Goal: Task Accomplishment & Management: Complete application form

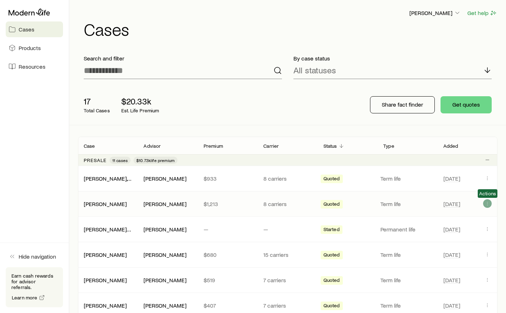
click at [486, 204] on icon "Client cases" at bounding box center [488, 204] width 6 height 6
click at [290, 188] on div "[PERSON_NAME], [PERSON_NAME] $933 8 carriers Quoted Term life [DATE]" at bounding box center [287, 178] width 419 height 25
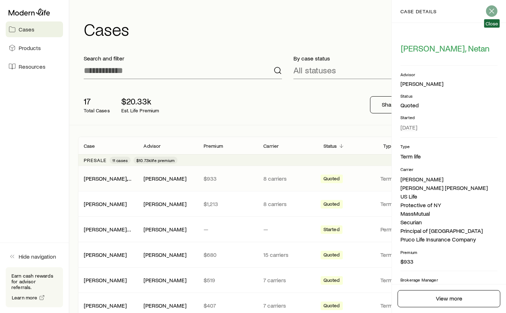
click at [495, 12] on icon "button" at bounding box center [491, 11] width 9 height 9
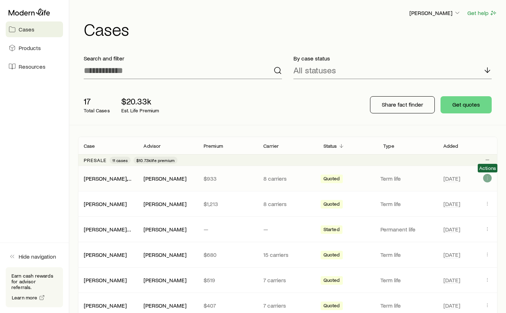
click at [487, 178] on icon "Client cases" at bounding box center [488, 178] width 6 height 6
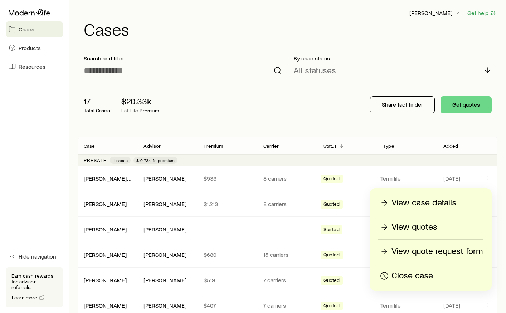
click at [438, 248] on p "View quote request form" at bounding box center [437, 251] width 91 height 11
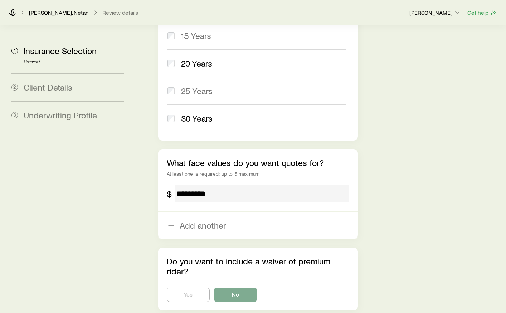
scroll to position [431, 0]
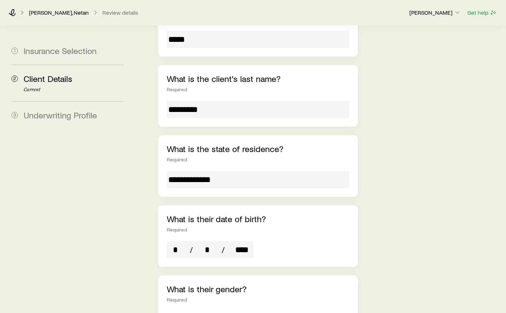
scroll to position [147, 0]
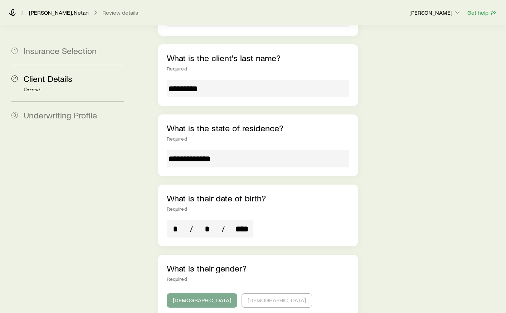
click at [259, 150] on input "**********" at bounding box center [258, 158] width 183 height 17
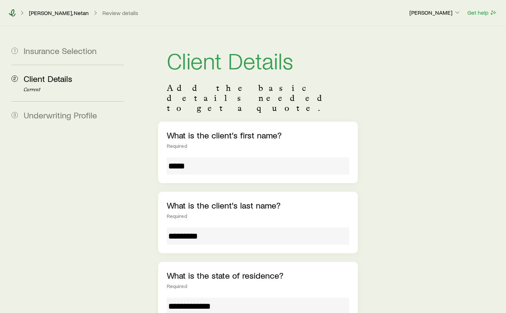
scroll to position [0, 0]
click at [15, 13] on icon at bounding box center [12, 12] width 7 height 7
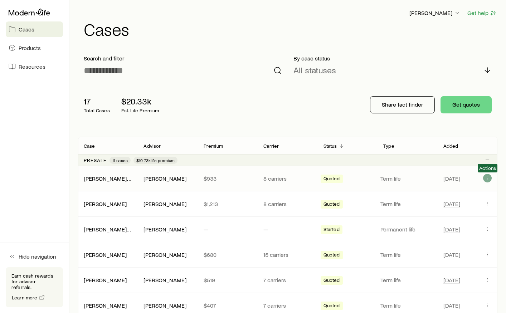
click at [486, 179] on icon "Client cases" at bounding box center [488, 178] width 6 height 6
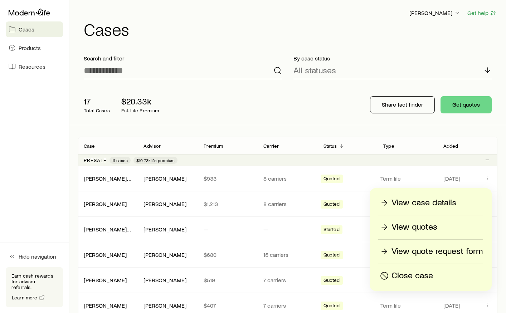
click at [414, 274] on p "Close case" at bounding box center [413, 275] width 42 height 11
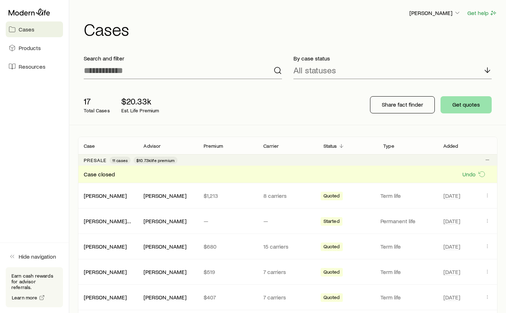
click at [468, 108] on button "Get quotes" at bounding box center [466, 104] width 51 height 17
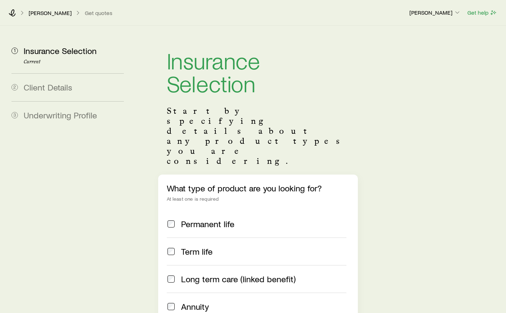
click at [203, 247] on span "Term life" at bounding box center [196, 252] width 31 height 10
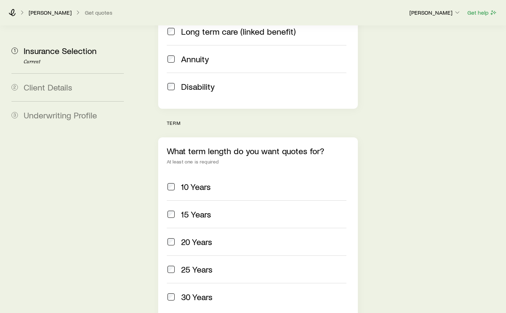
scroll to position [249, 0]
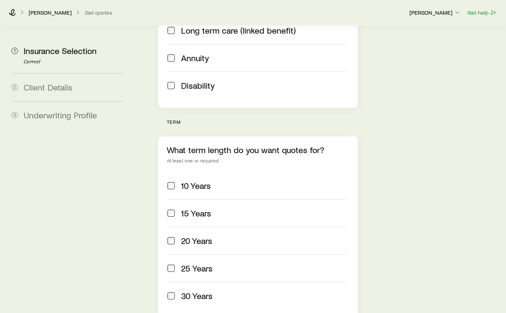
click at [193, 291] on span "30 Years" at bounding box center [196, 296] width 31 height 10
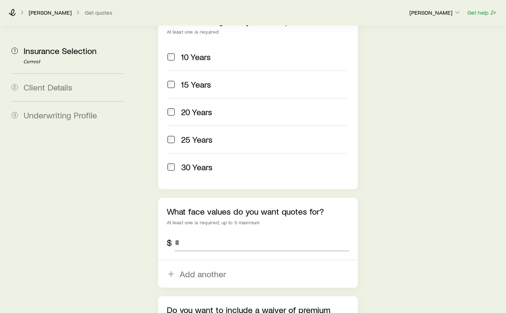
scroll to position [382, 0]
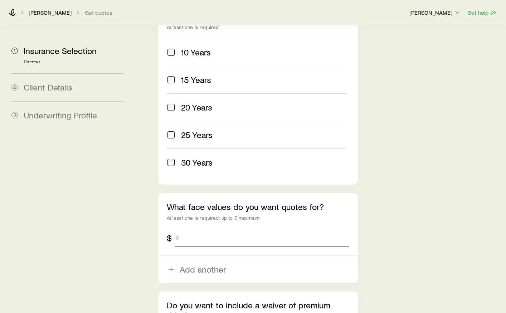
click at [207, 229] on input "tel" at bounding box center [262, 237] width 175 height 17
type input "*********"
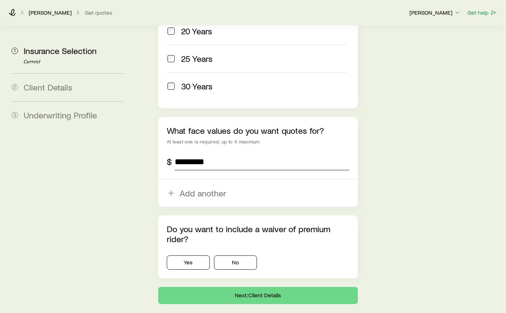
scroll to position [458, 0]
click at [243, 256] on button "No" at bounding box center [235, 263] width 43 height 14
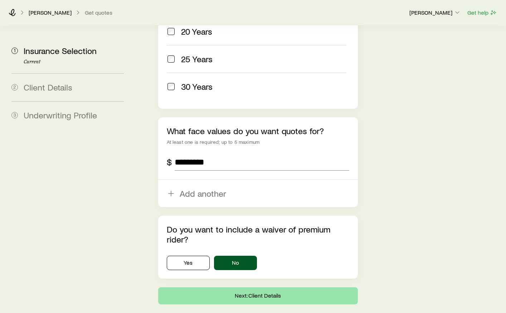
click at [281, 287] on button "Next: Client Details" at bounding box center [258, 295] width 200 height 17
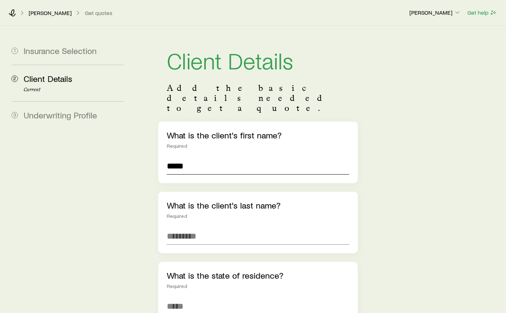
type input "*****"
type input "*********"
type input "**********"
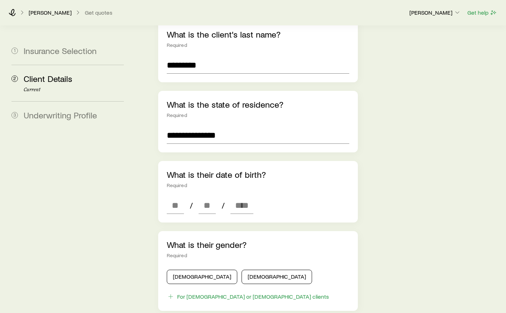
scroll to position [173, 0]
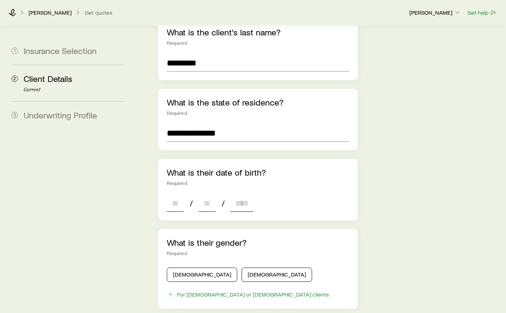
click at [176, 195] on input at bounding box center [175, 203] width 17 height 17
type input "**"
type input "****"
type input "*"
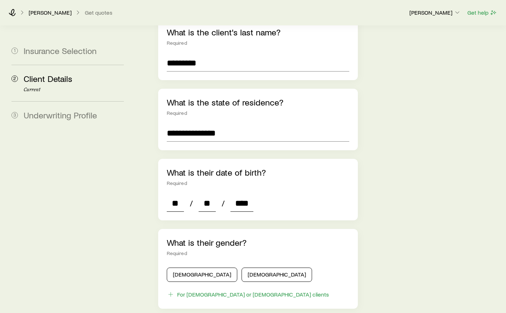
type input "*"
type input "****"
click at [207, 268] on button "[DEMOGRAPHIC_DATA]" at bounding box center [202, 275] width 71 height 14
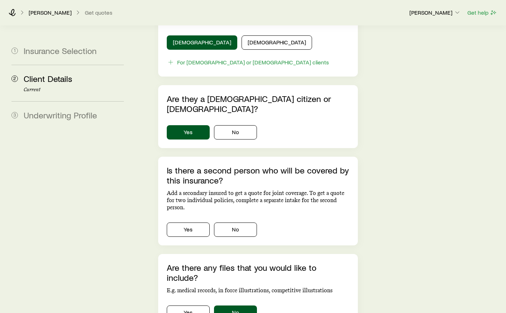
scroll to position [408, 0]
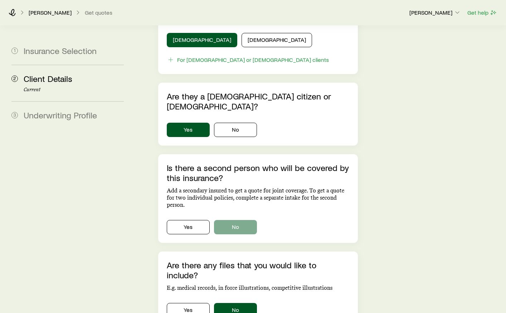
click at [235, 220] on button "No" at bounding box center [235, 227] width 43 height 14
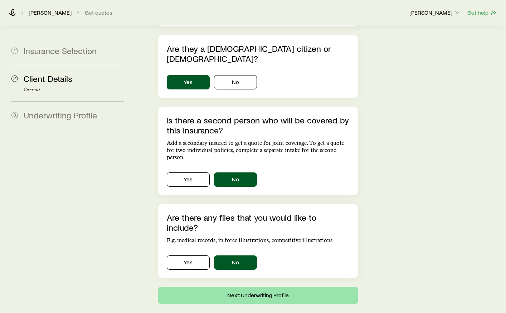
scroll to position [455, 0]
click at [298, 287] on button "Next: Underwriting Profile" at bounding box center [258, 295] width 200 height 17
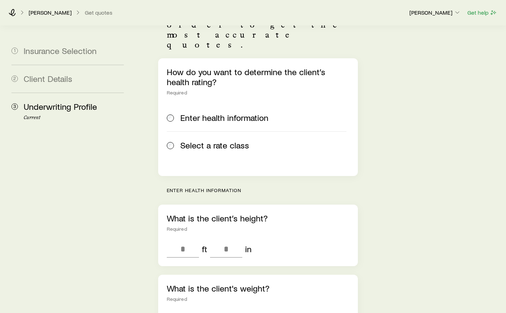
scroll to position [117, 0]
click at [231, 140] on span "Select a rate class" at bounding box center [214, 145] width 69 height 10
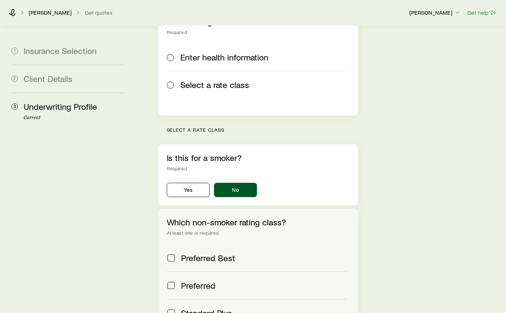
scroll to position [178, 0]
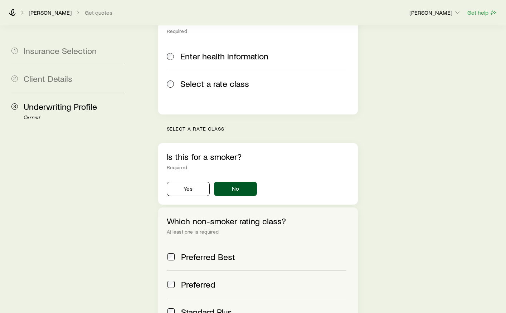
click at [199, 280] on span "Preferred" at bounding box center [198, 285] width 34 height 10
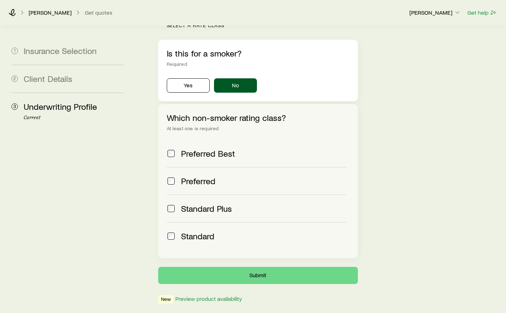
scroll to position [281, 0]
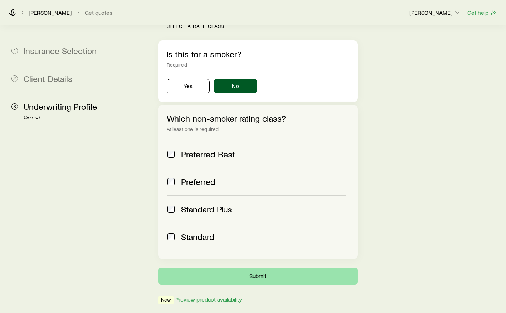
click at [319, 268] on button "Submit" at bounding box center [258, 276] width 200 height 17
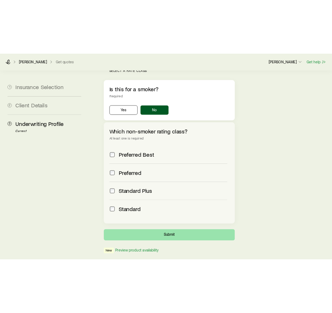
scroll to position [0, 0]
